Goal: Information Seeking & Learning: Learn about a topic

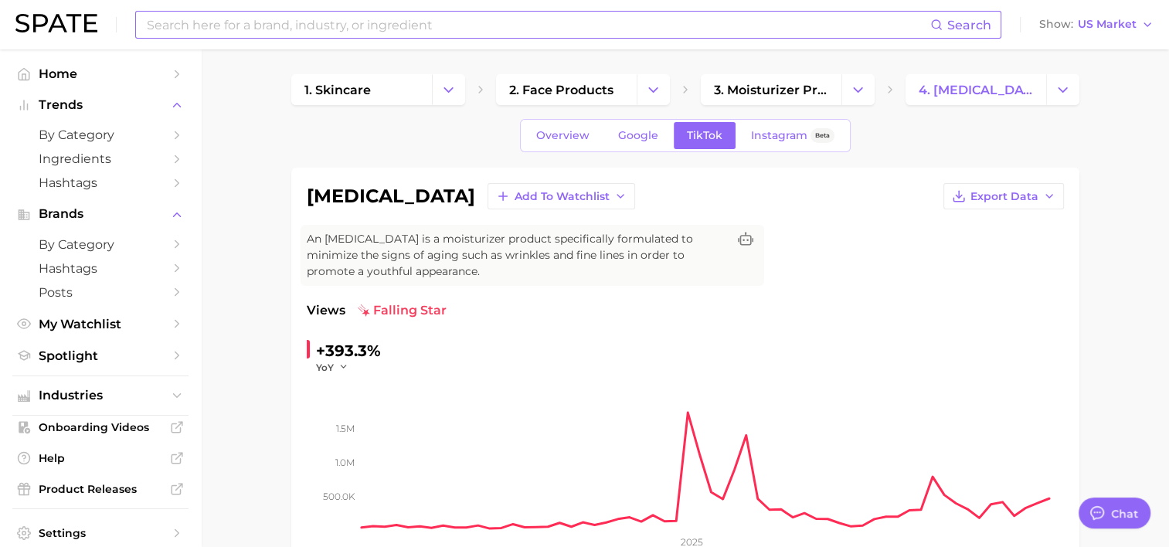
click at [300, 26] on input at bounding box center [537, 25] width 785 height 26
type input "ㅕ"
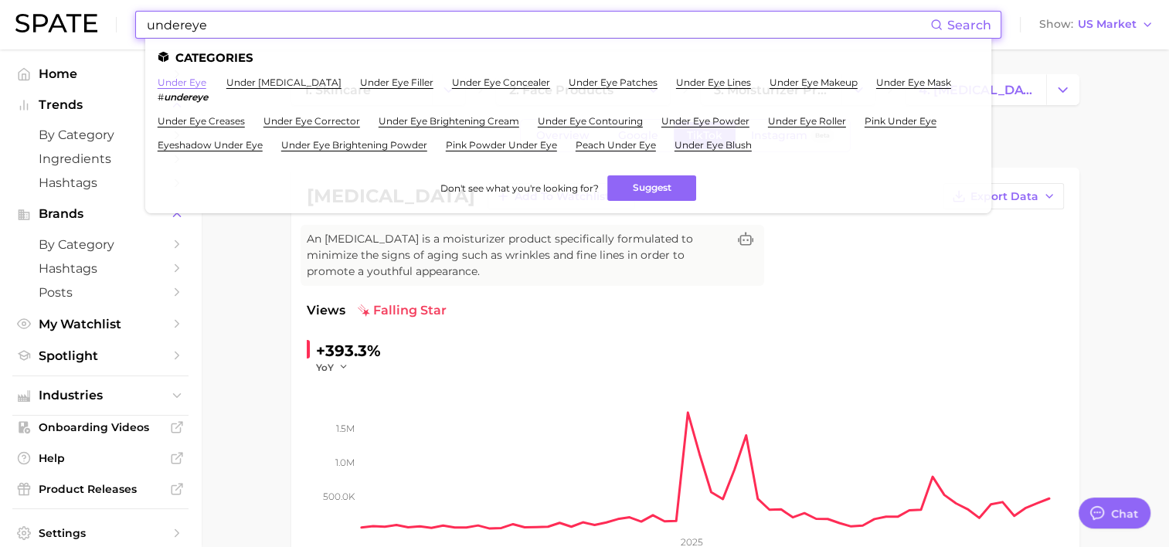
type input "undereye"
click at [182, 85] on link "under eye" at bounding box center [182, 83] width 49 height 12
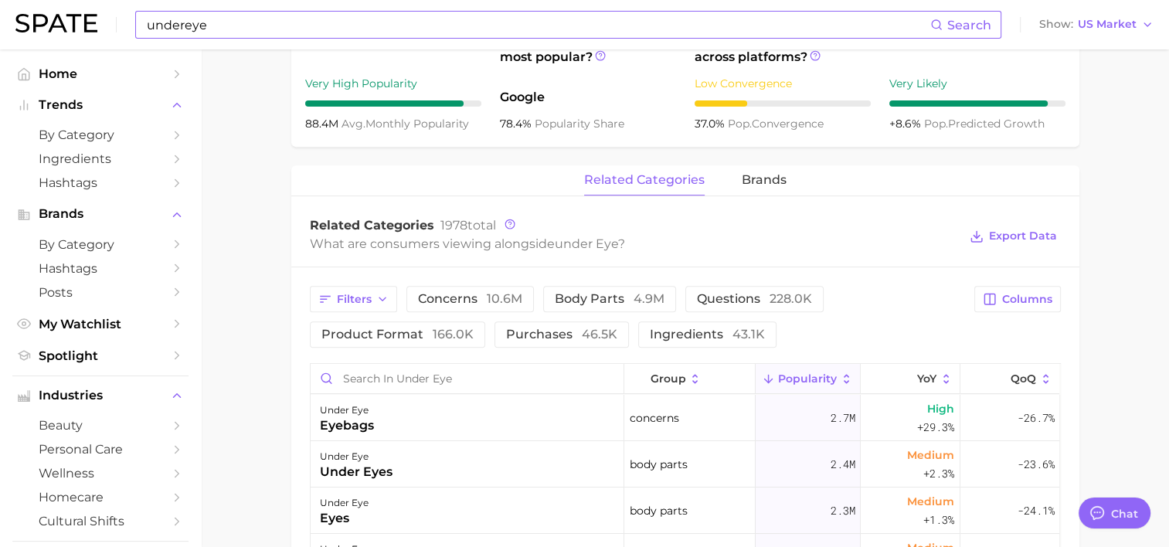
scroll to position [824, 0]
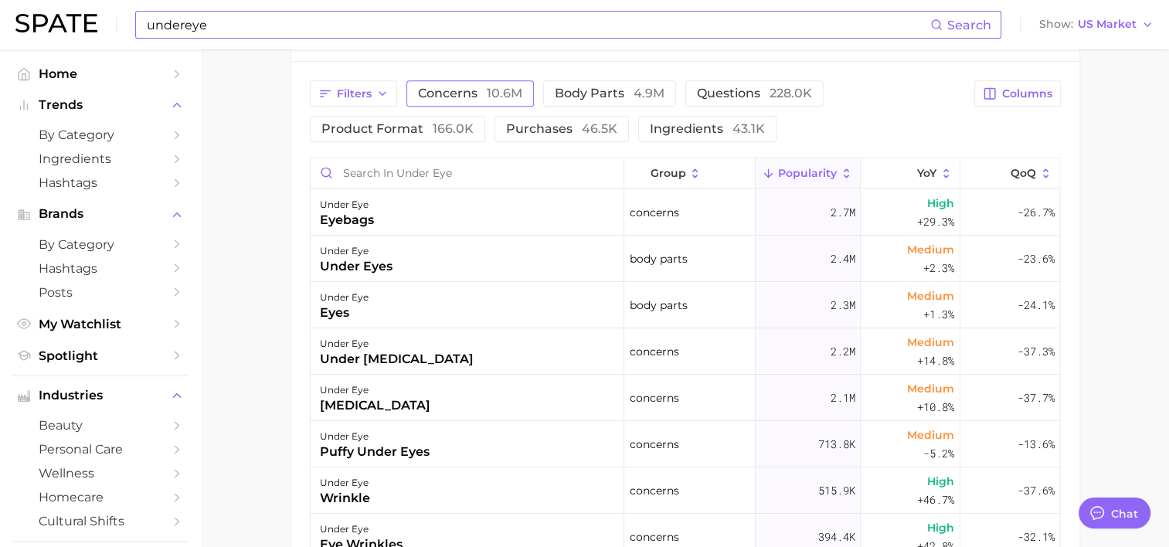
click at [489, 97] on span "10.6m" at bounding box center [505, 93] width 36 height 15
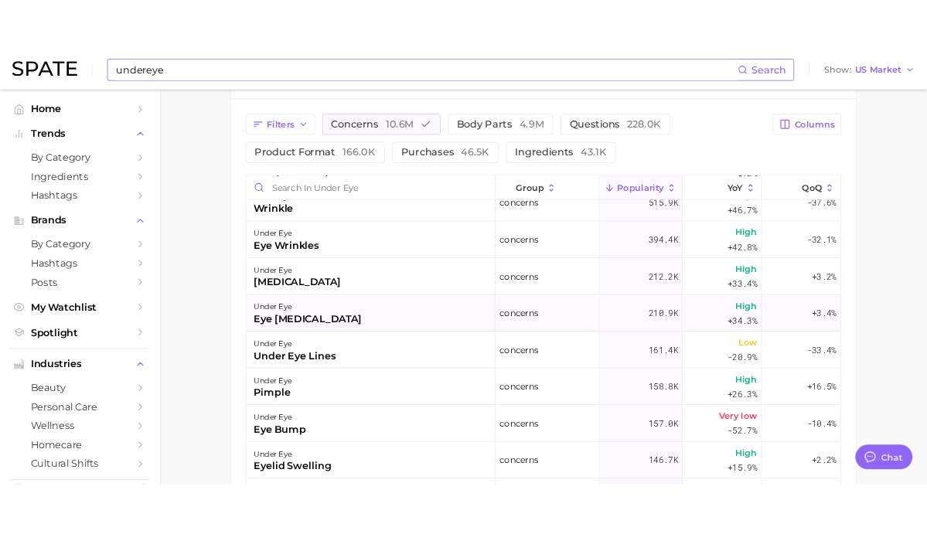
scroll to position [0, 0]
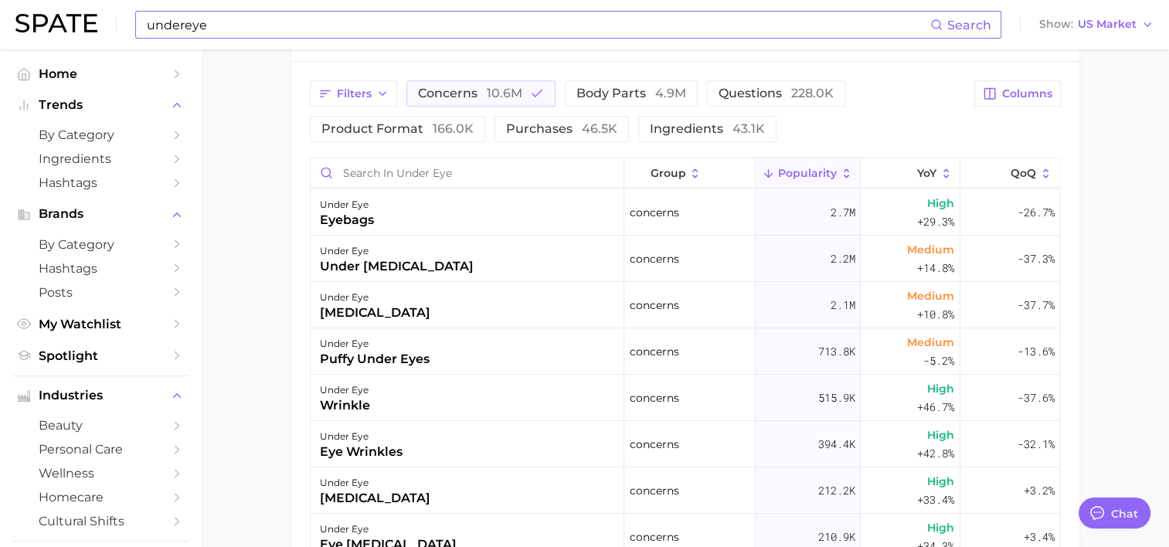
click at [1102, 210] on main "under eye Overview Google TikTok Instagram Beta under eye Add to Watchlist Expo…" at bounding box center [685, 13] width 968 height 1575
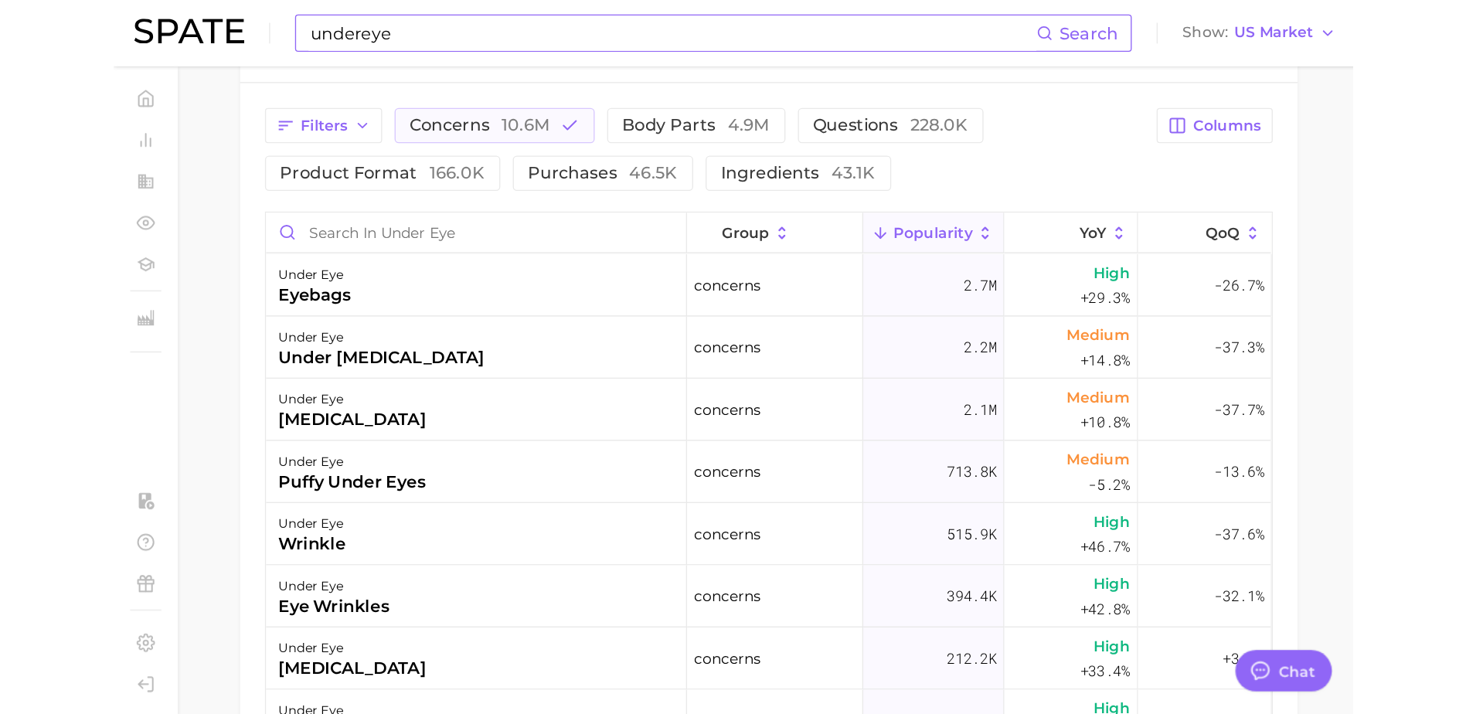
scroll to position [824, 0]
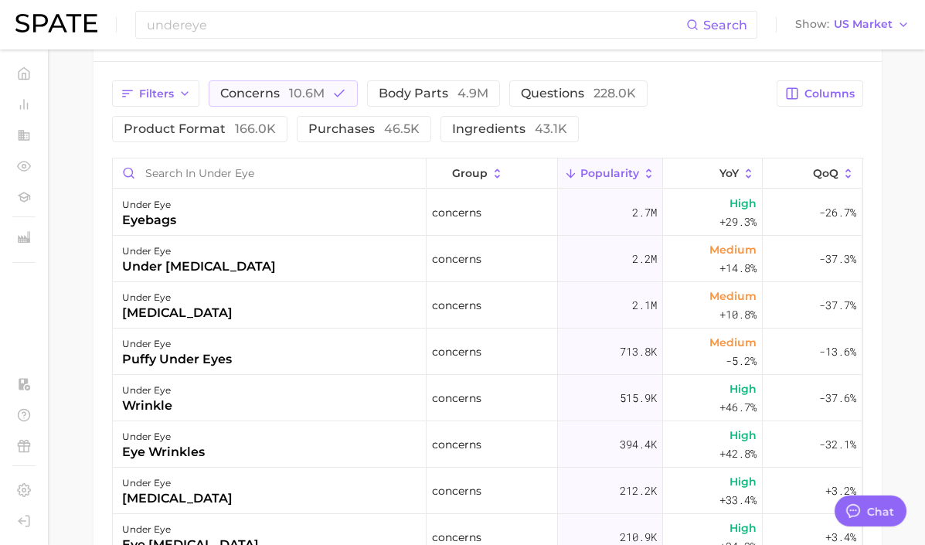
type textarea "x"
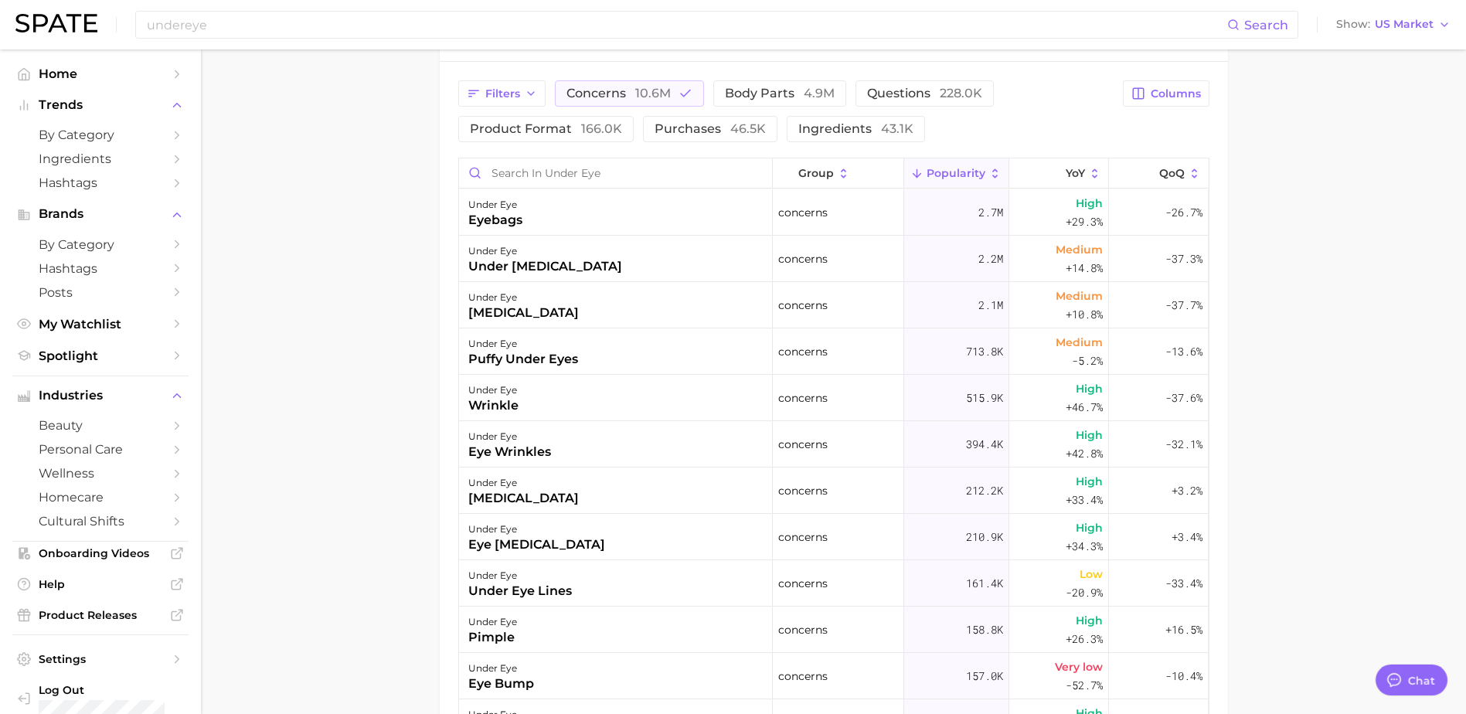
click at [346, 222] on main "under eye Overview Google TikTok Instagram Beta under eye Add to Watchlist Expo…" at bounding box center [833, 97] width 1265 height 1742
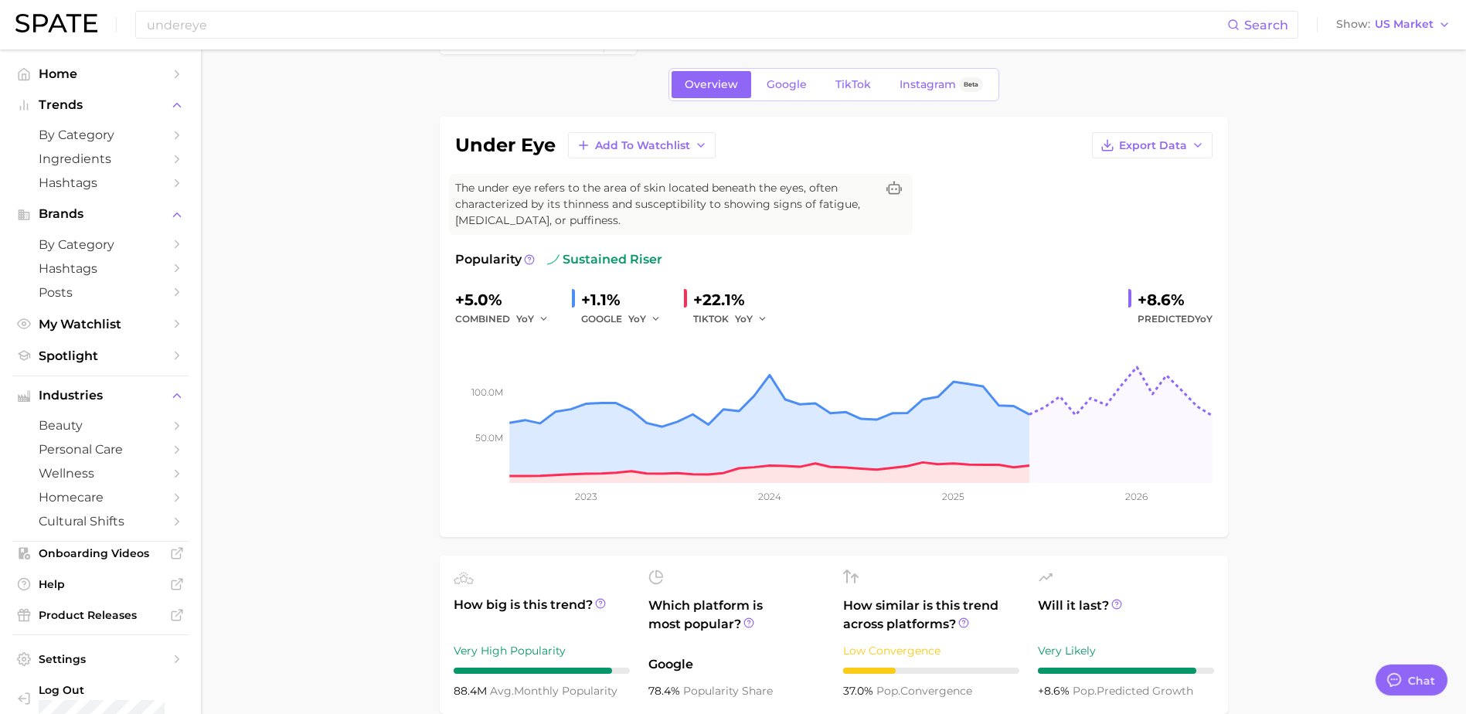
scroll to position [0, 0]
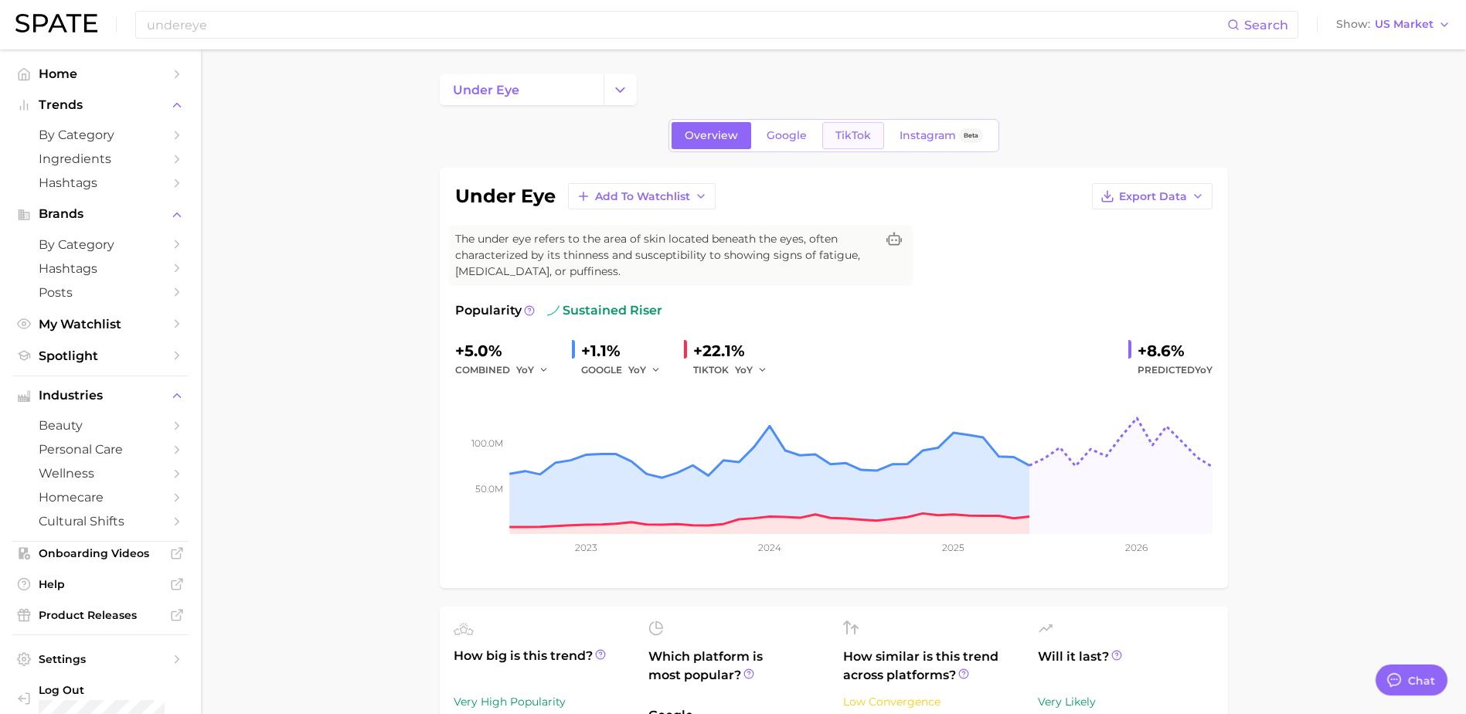
click at [869, 129] on span "TikTok" at bounding box center [854, 135] width 36 height 13
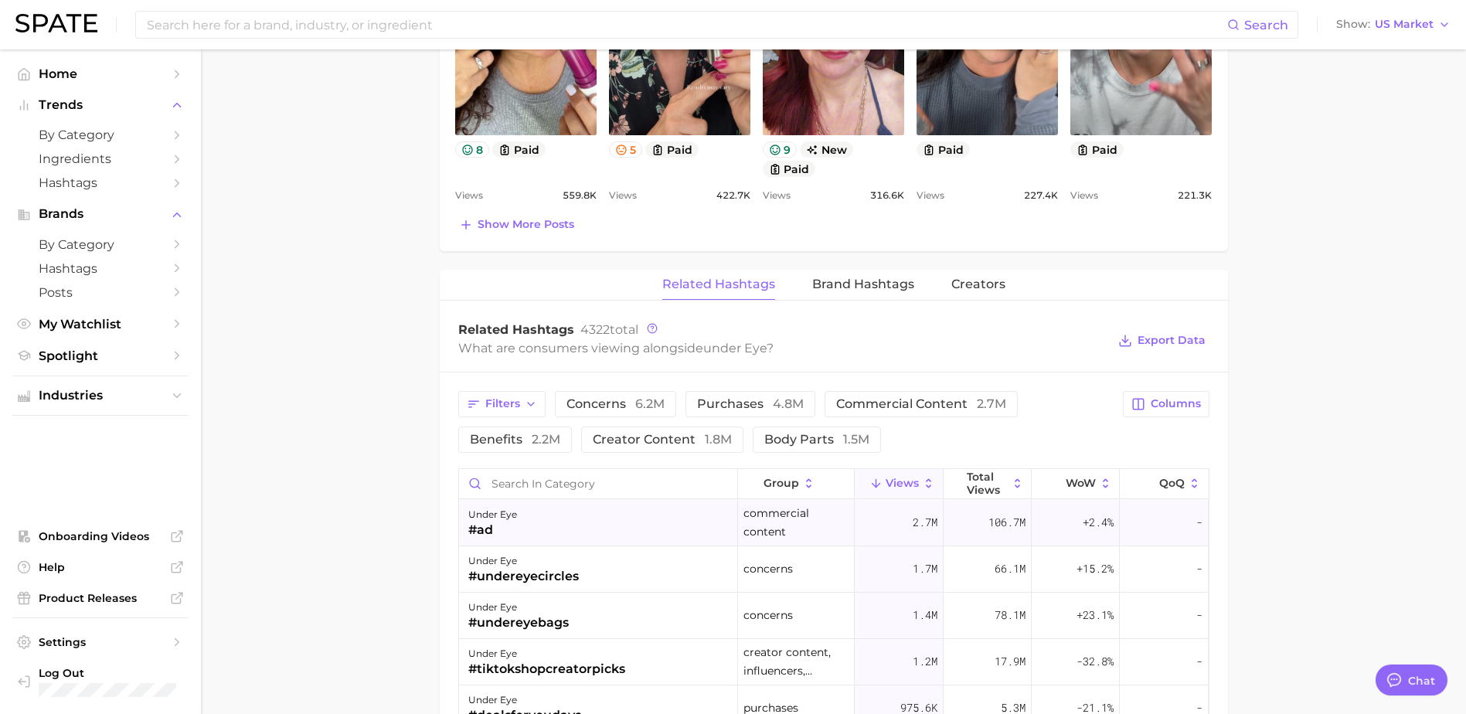
scroll to position [1237, 0]
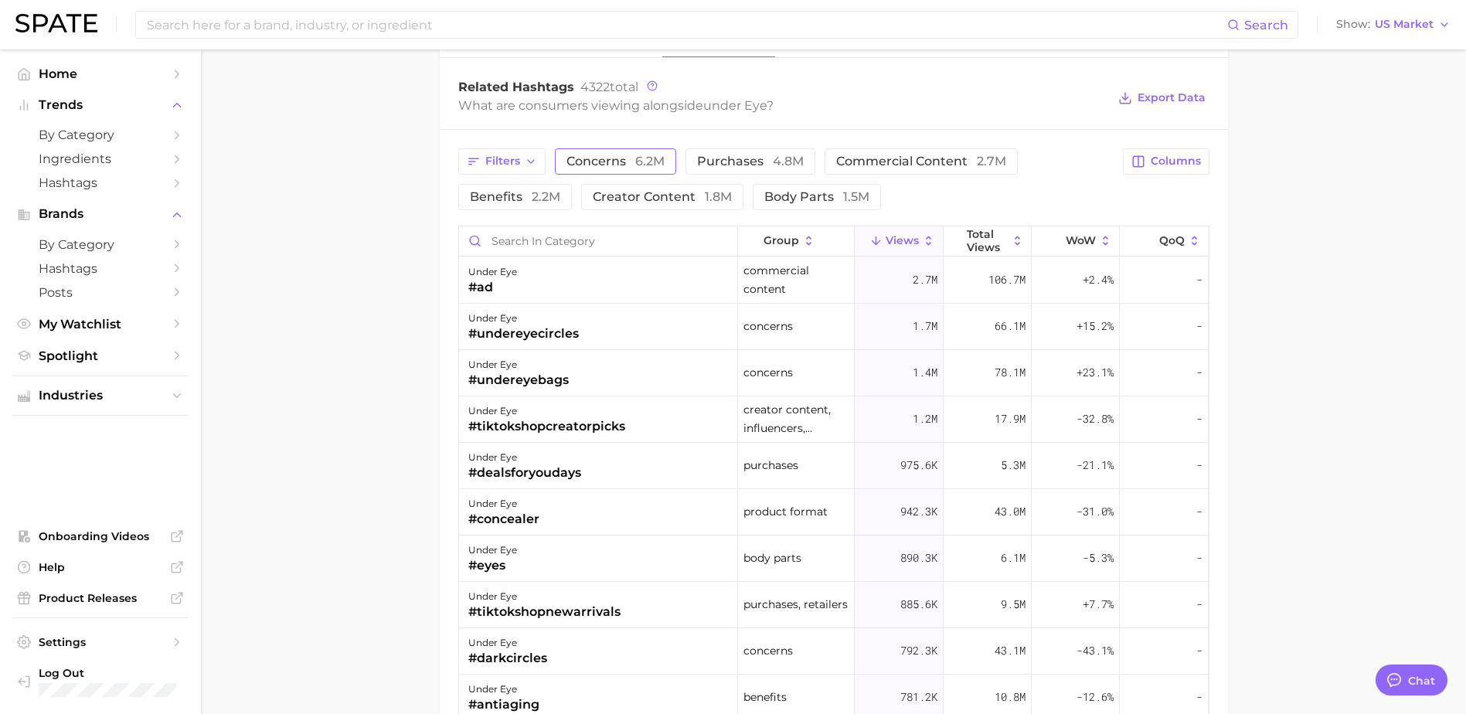
click at [638, 154] on span "6.2m" at bounding box center [649, 161] width 29 height 15
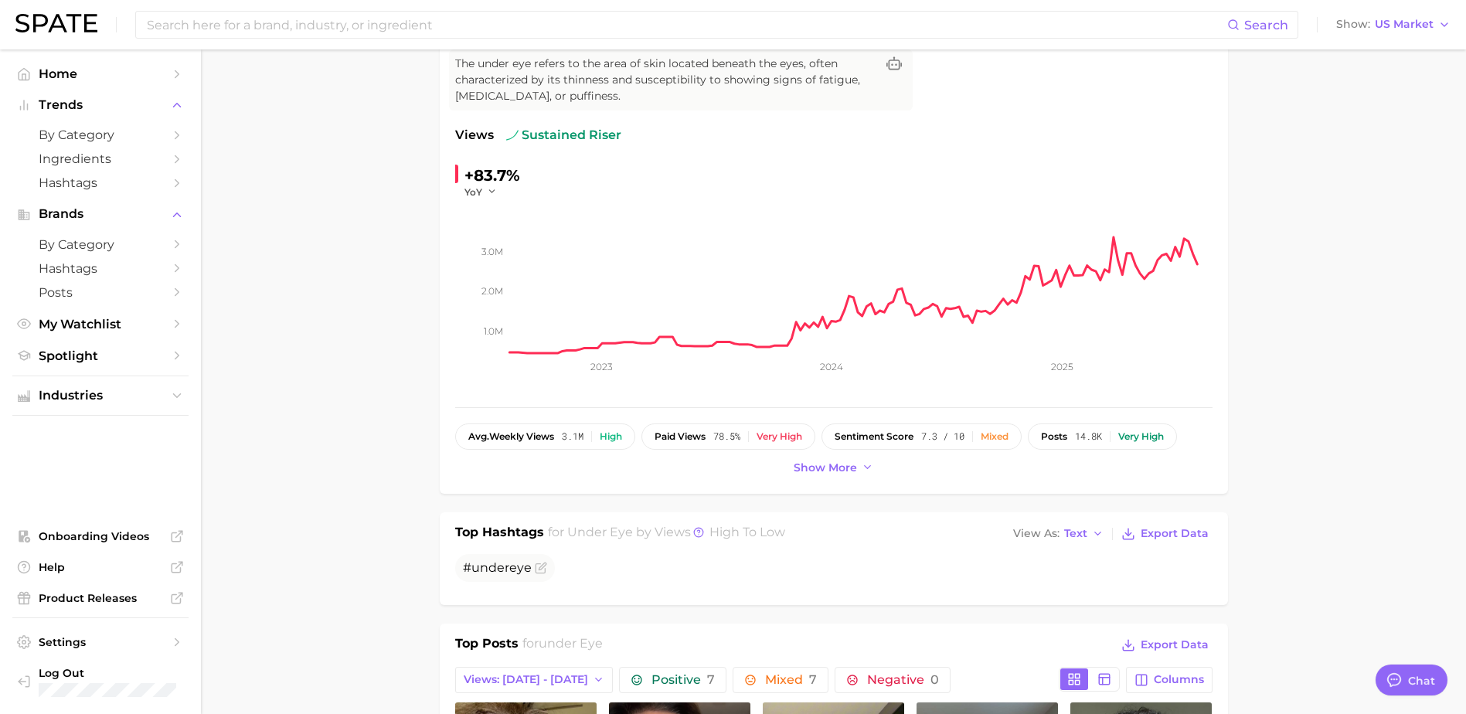
scroll to position [0, 0]
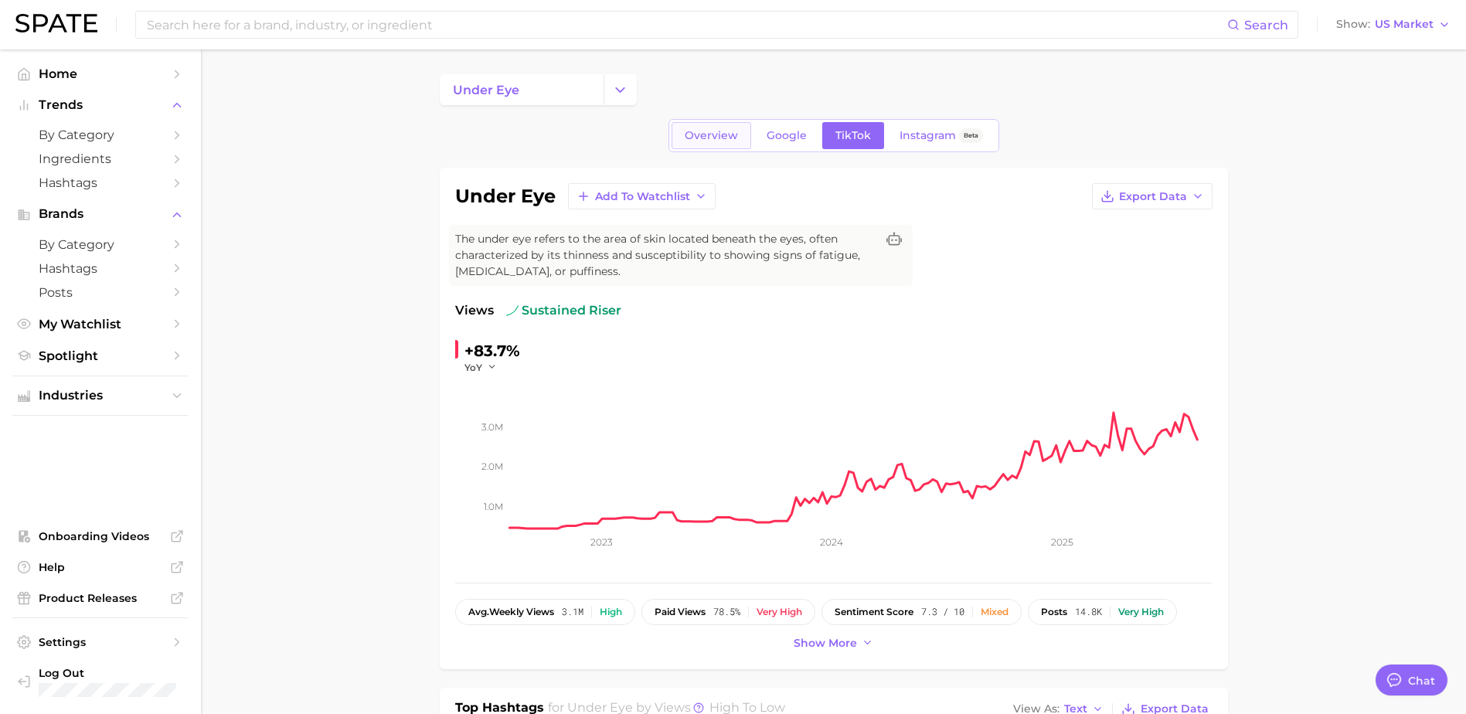
click at [710, 138] on span "Overview" at bounding box center [711, 135] width 53 height 13
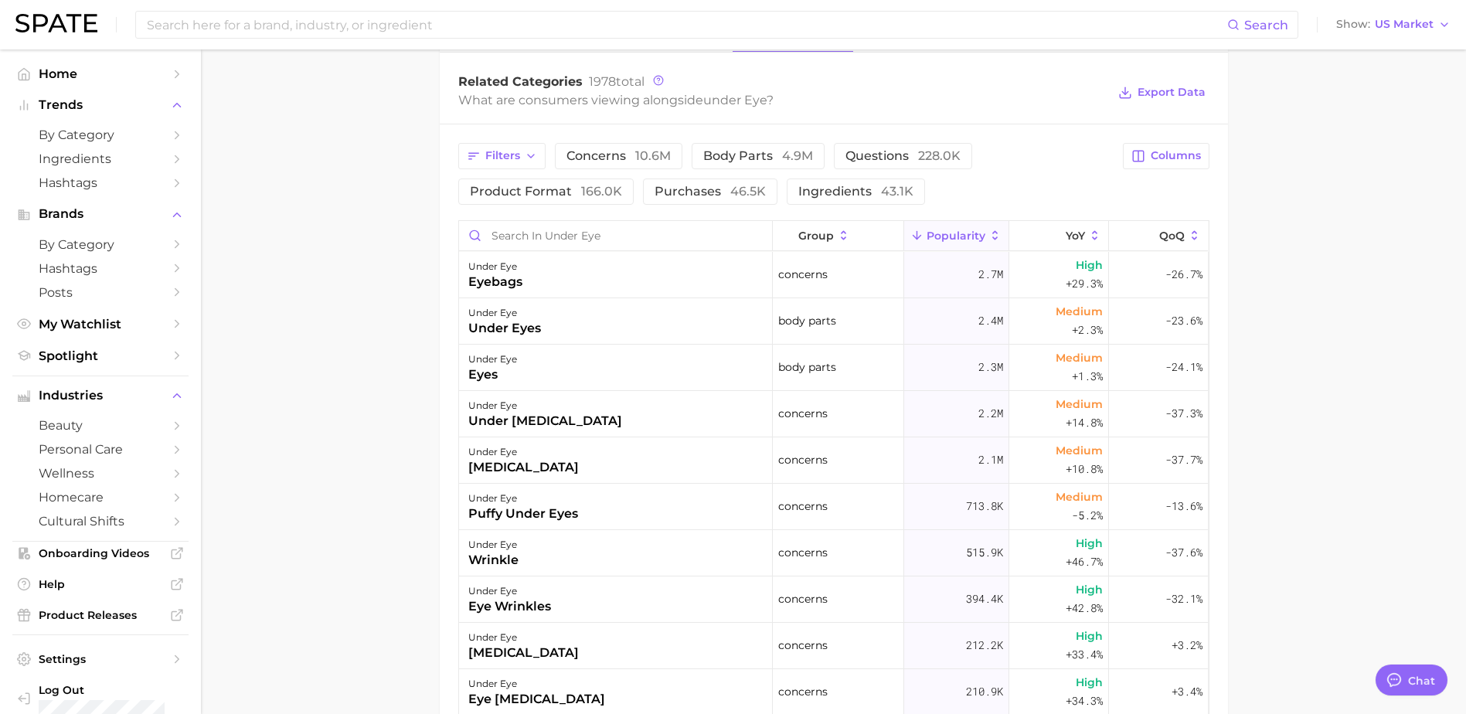
scroll to position [757, 0]
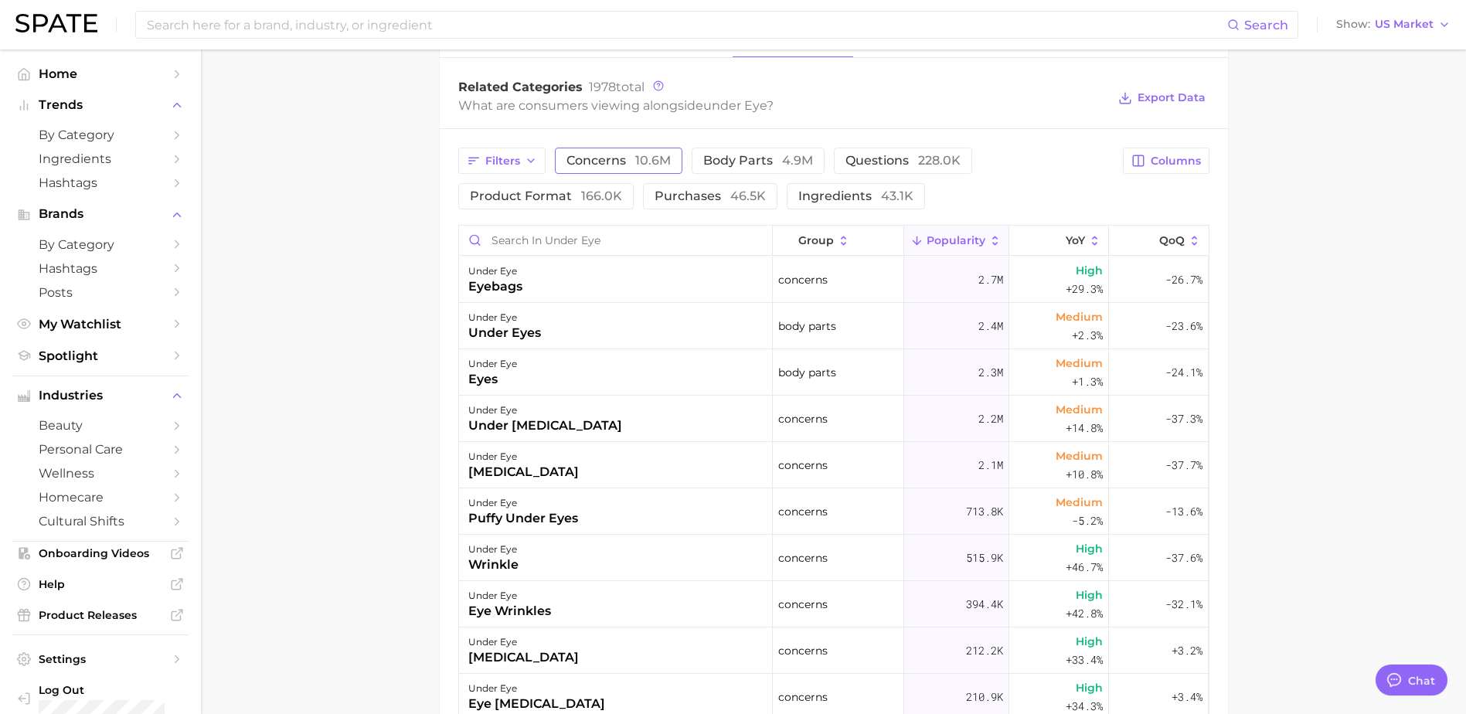
click at [628, 159] on span "concerns 10.6m" at bounding box center [619, 161] width 104 height 12
